Goal: Task Accomplishment & Management: Manage account settings

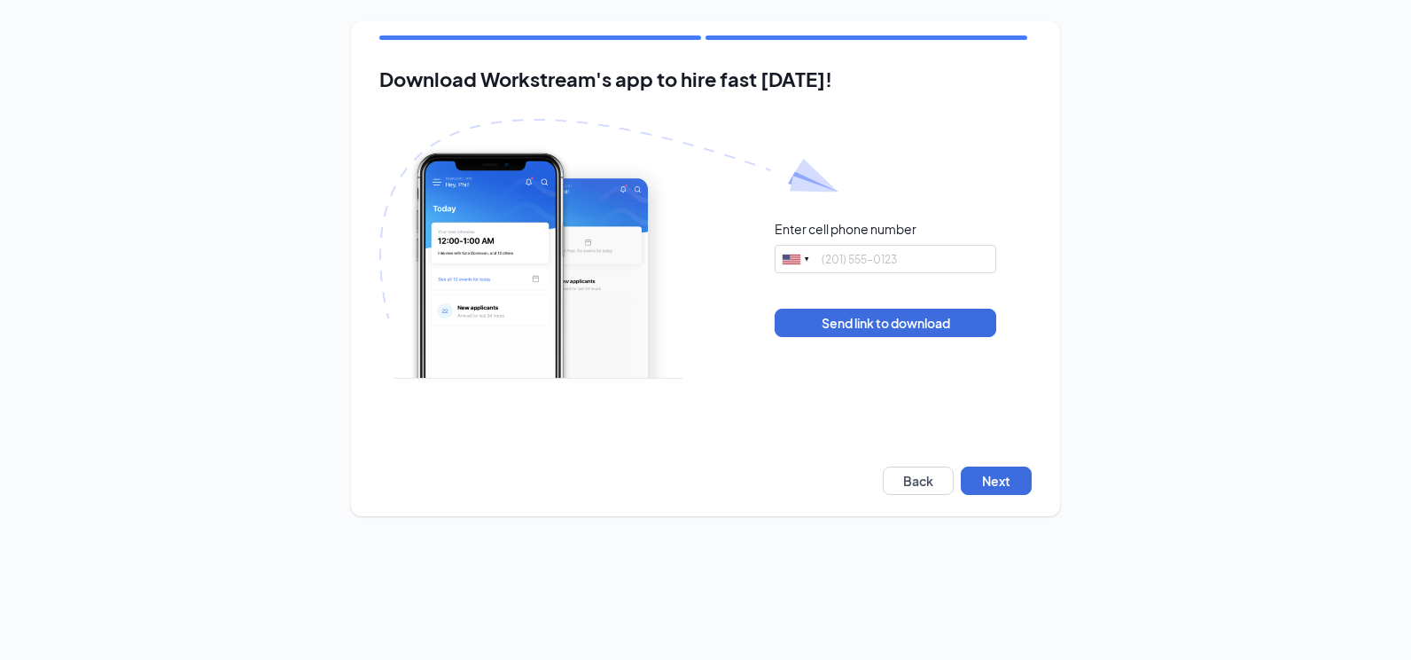
click at [990, 464] on div "Download Workstream's app to hire fast today! Enter cell phone number United St…" at bounding box center [705, 268] width 709 height 495
click at [988, 470] on button "Next" at bounding box center [996, 480] width 71 height 28
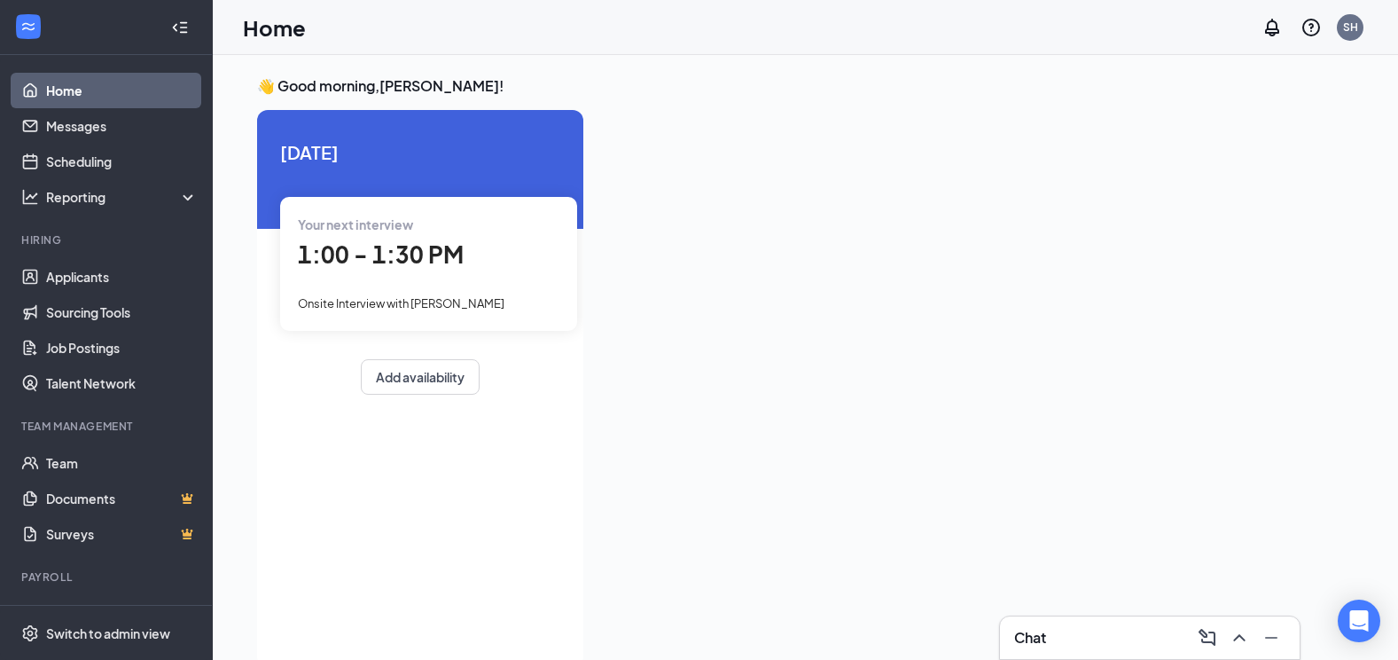
click at [355, 246] on span "1:00 - 1:30 PM" at bounding box center [381, 253] width 166 height 29
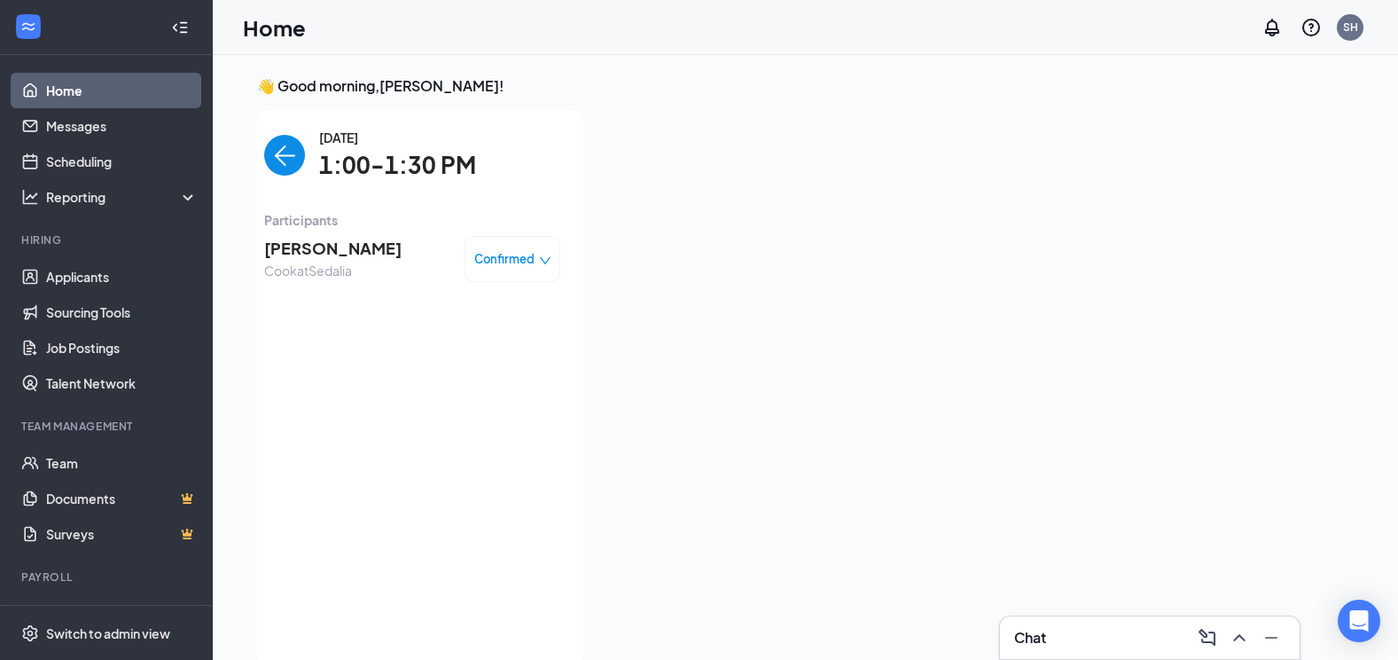
scroll to position [7, 0]
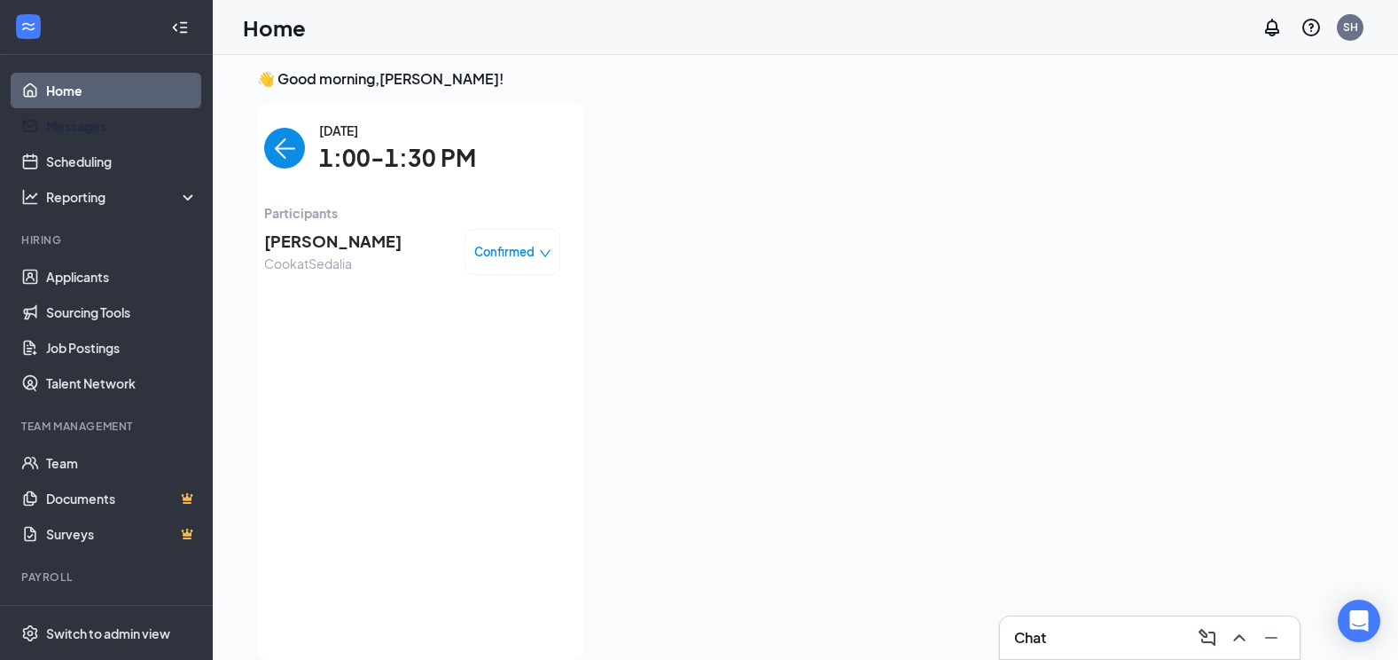
click at [95, 122] on link "Messages" at bounding box center [122, 125] width 152 height 35
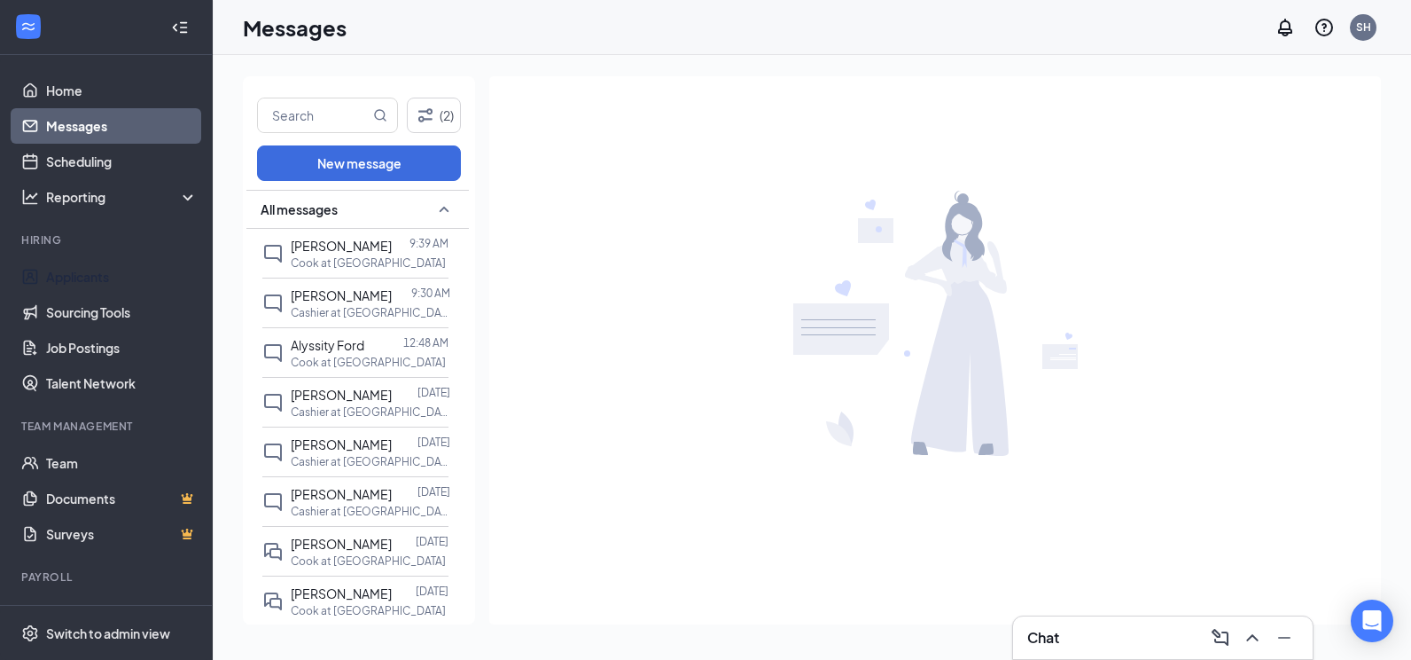
click at [121, 277] on link "Applicants" at bounding box center [122, 276] width 152 height 35
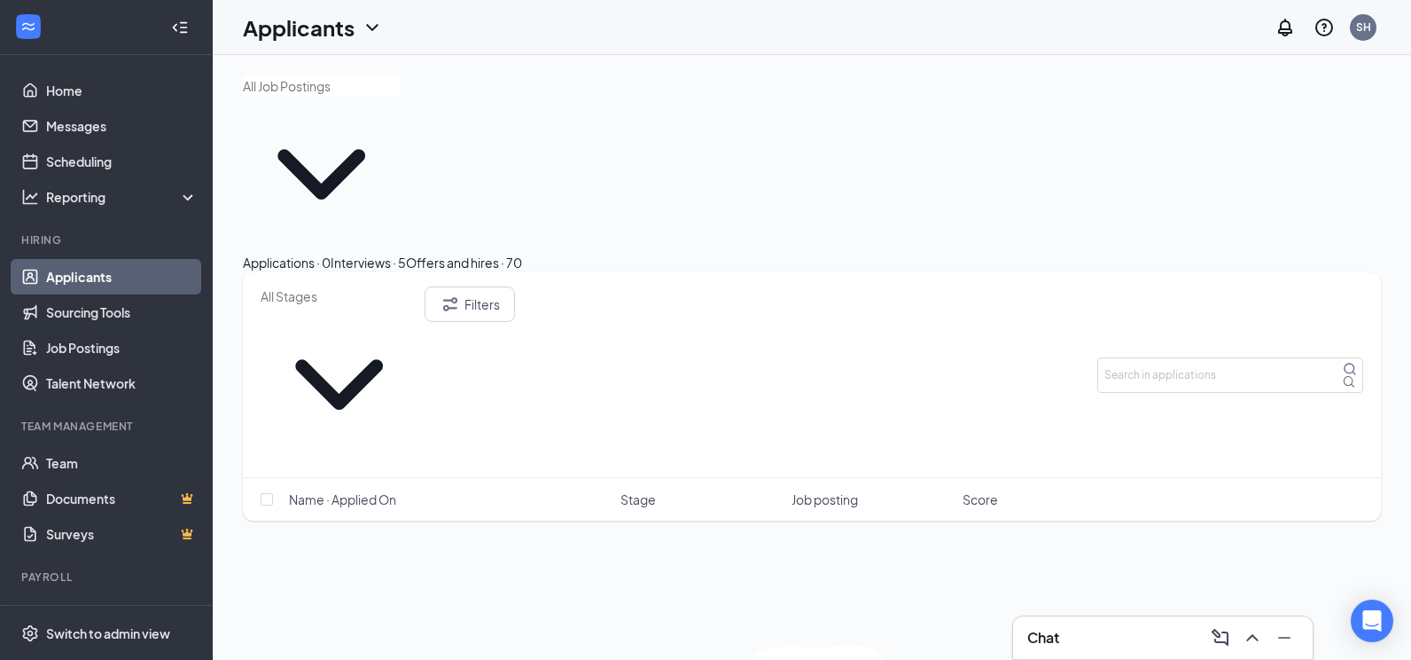
click at [406, 253] on div "Interviews · 5" at bounding box center [368, 263] width 75 height 20
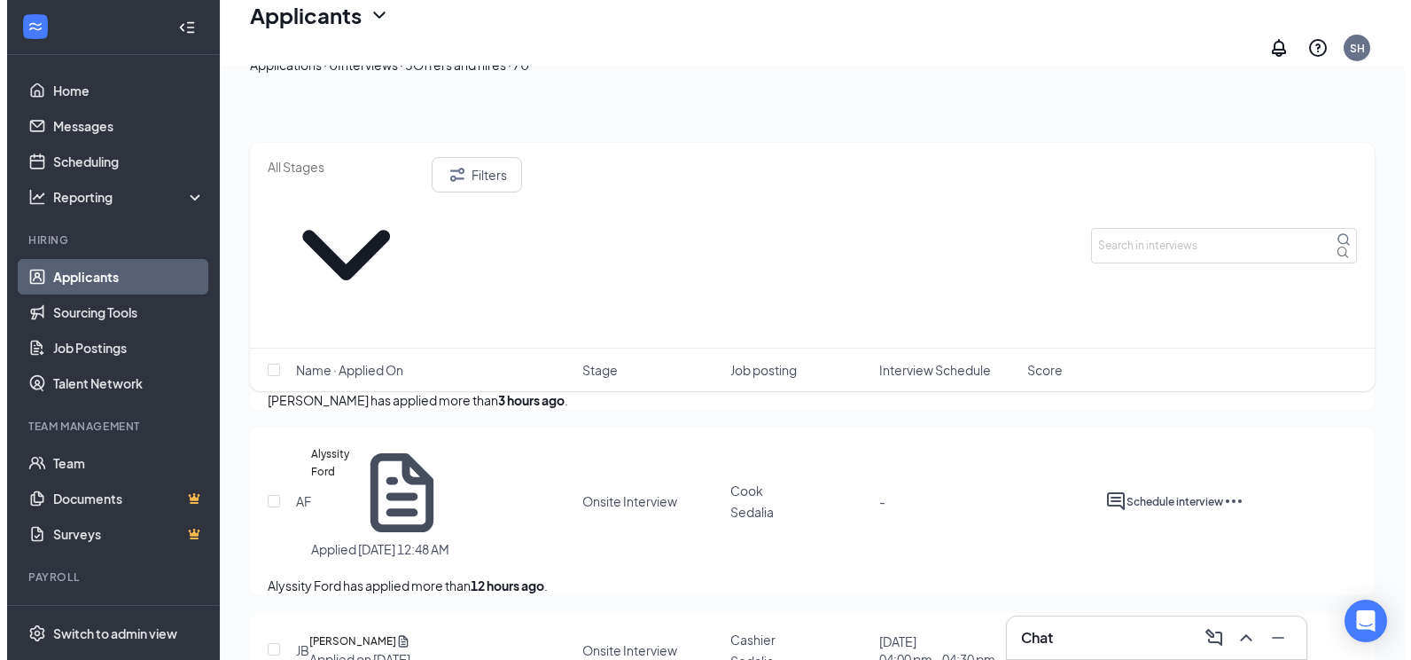
scroll to position [272, 0]
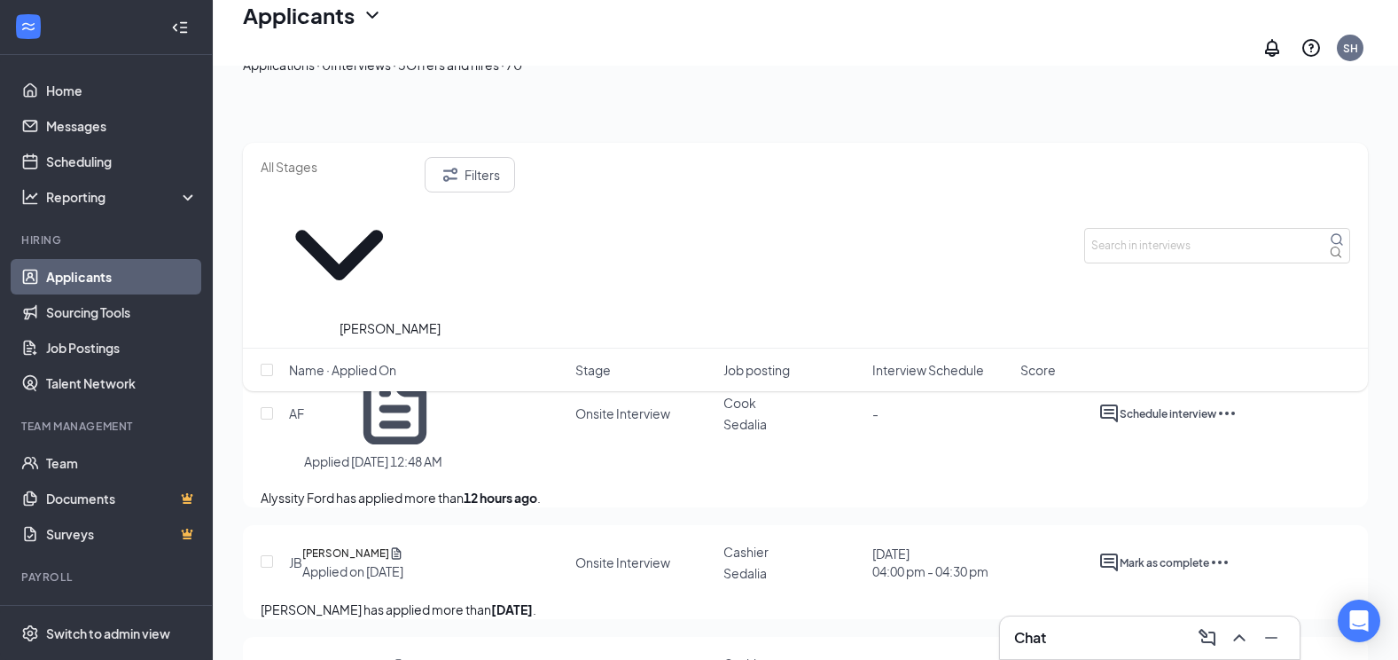
click at [389, 544] on h5 "[PERSON_NAME]" at bounding box center [345, 553] width 87 height 18
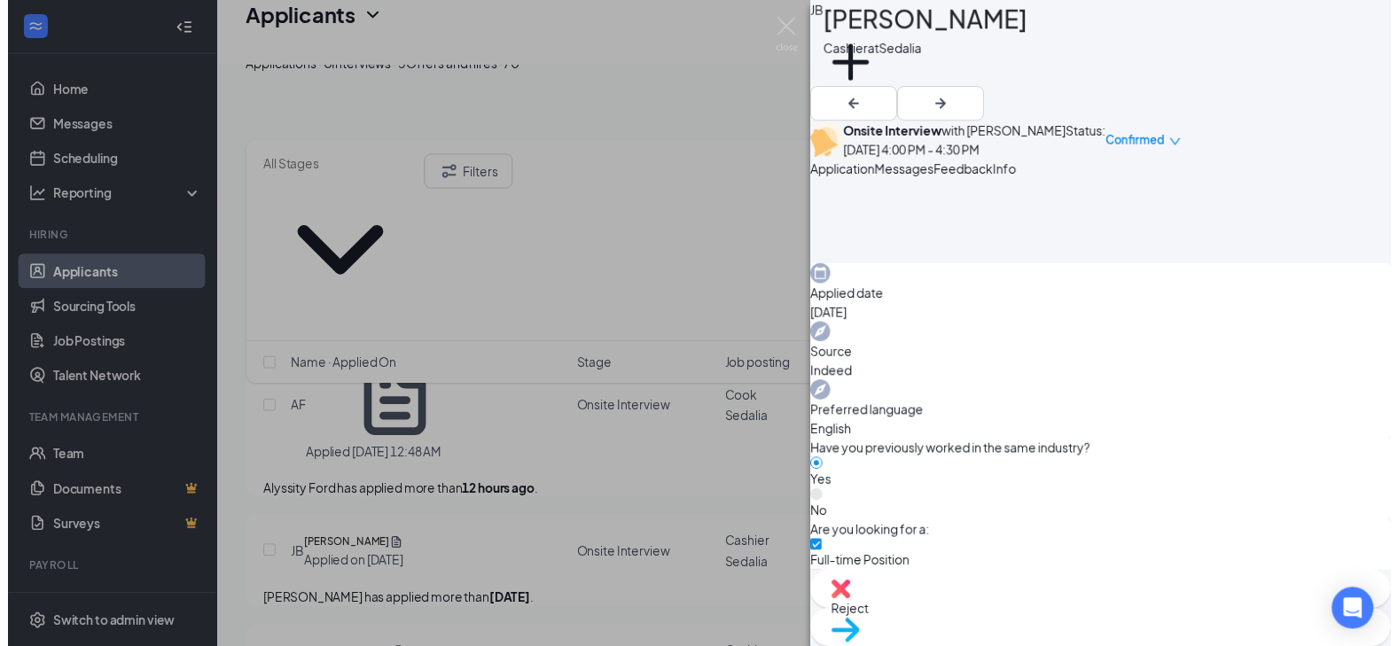
scroll to position [443, 0]
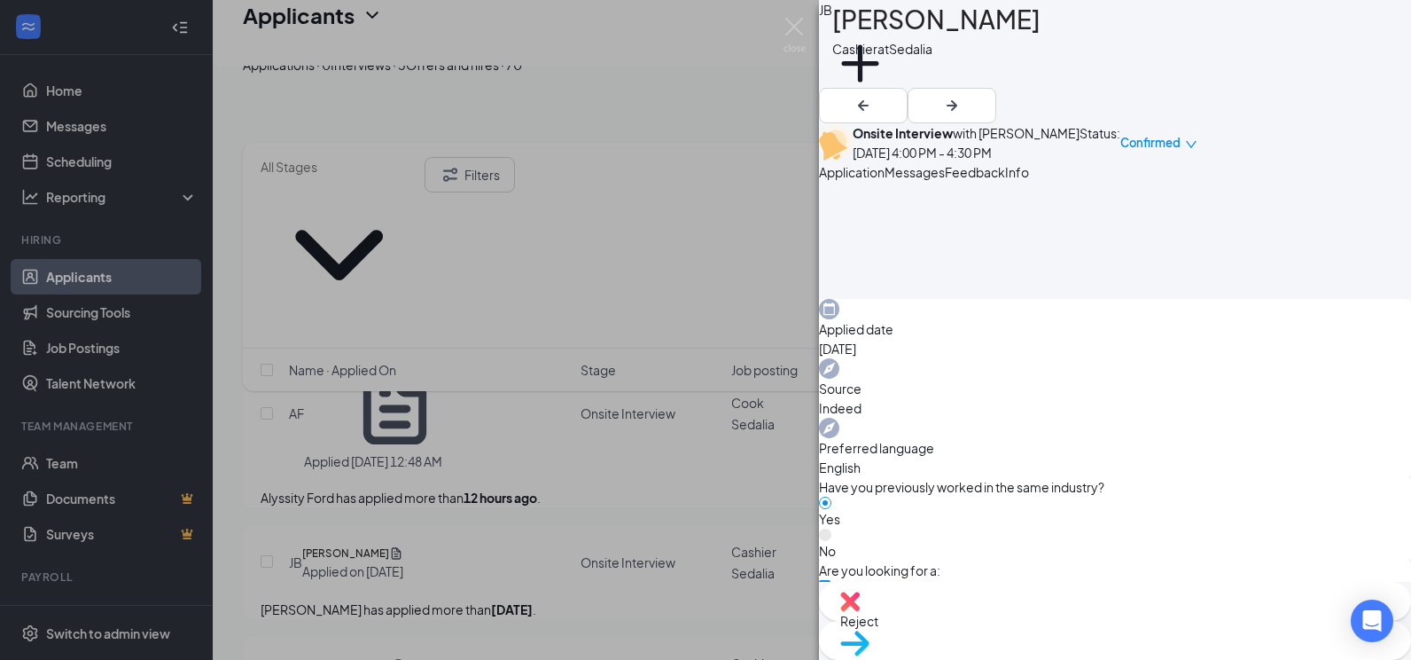
click at [634, 259] on div "JB [PERSON_NAME] Cashier at [GEOGRAPHIC_DATA] Add a tag Onsite Interview with […" at bounding box center [705, 330] width 1411 height 660
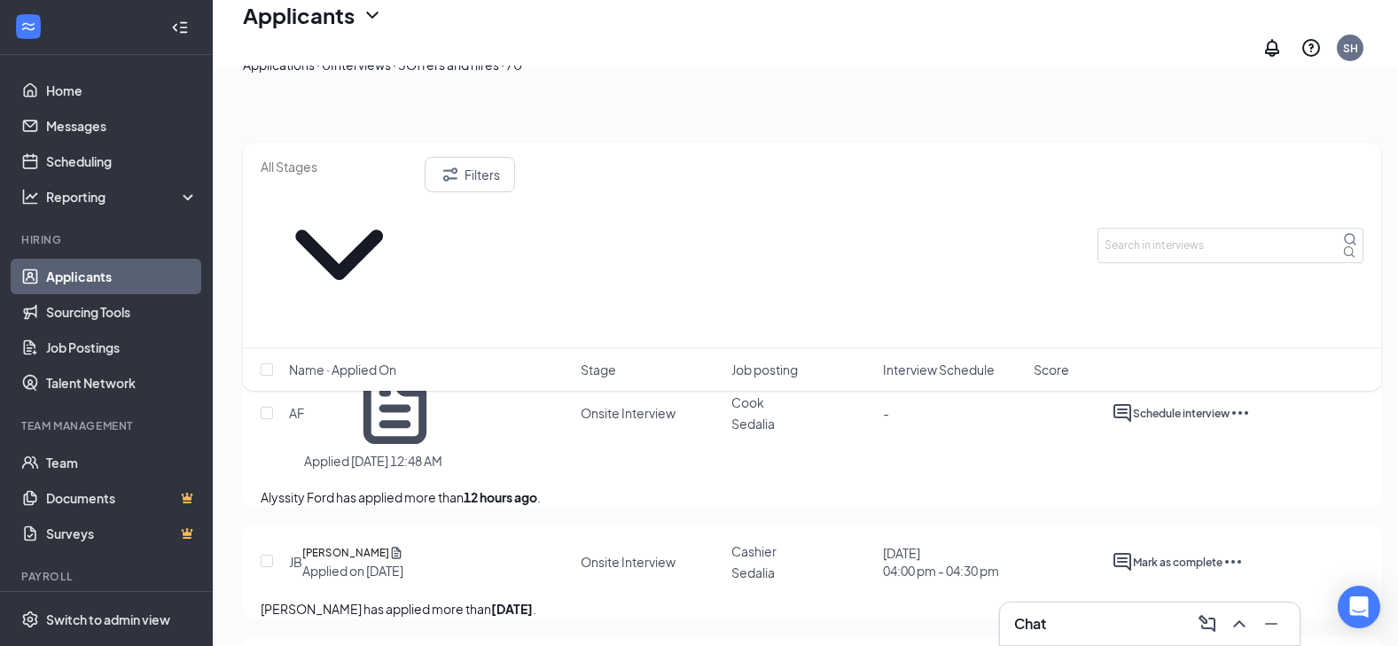
click at [672, 72] on div "Applications · 0 Interviews · 5 Offers and hires · 70" at bounding box center [812, 65] width 1138 height 20
click at [522, 74] on div "Offers and hires · 70" at bounding box center [464, 65] width 116 height 20
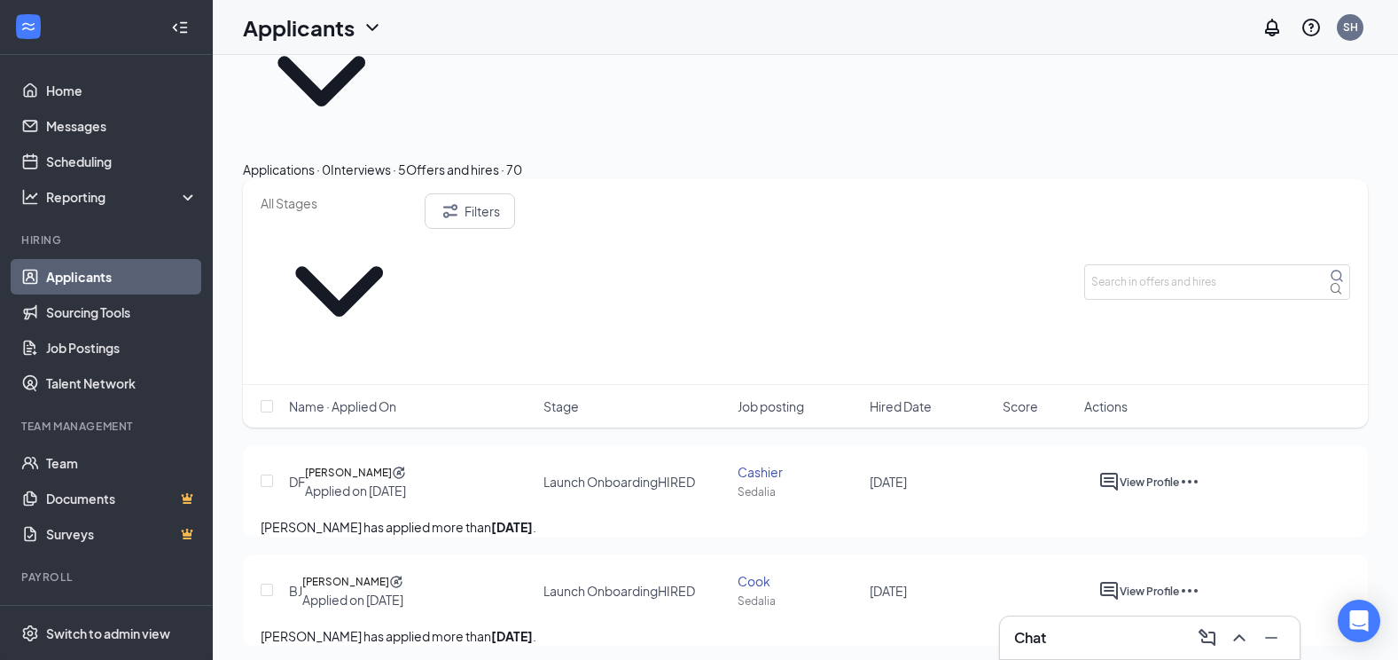
scroll to position [177, 0]
